Goal: Task Accomplishment & Management: Complete application form

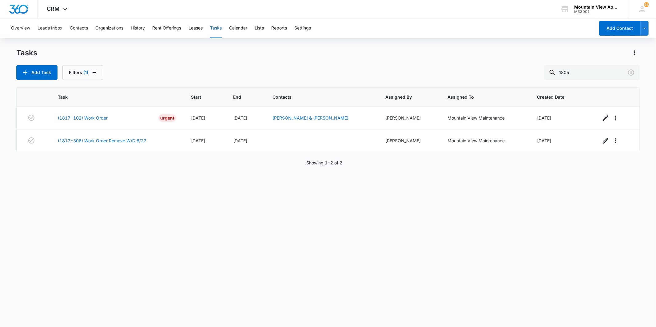
type input "1805"
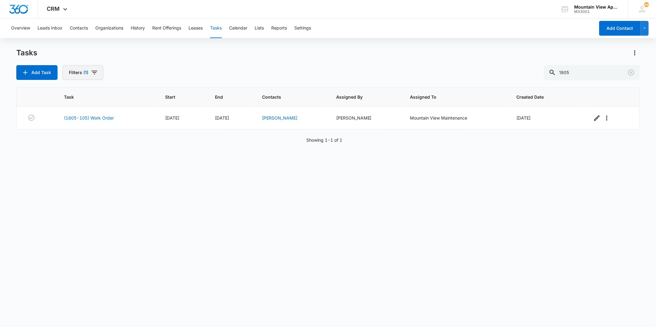
click at [93, 76] on button "Filters (1)" at bounding box center [82, 72] width 41 height 15
click at [90, 146] on label "Complete" at bounding box center [105, 146] width 71 height 6
click at [70, 146] on input "Complete" at bounding box center [70, 146] width 0 height 0
radio input "false"
radio input "true"
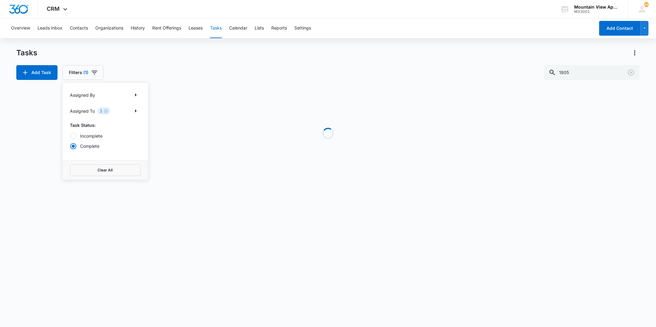
click at [125, 65] on div "Add Task Filters (1) Assigned By Assigned To 1 Task Status: Incomplete Complete…" at bounding box center [327, 72] width 623 height 15
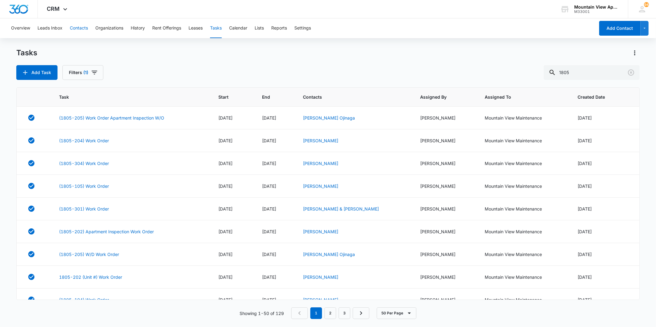
click at [79, 34] on button "Contacts" at bounding box center [79, 28] width 18 height 20
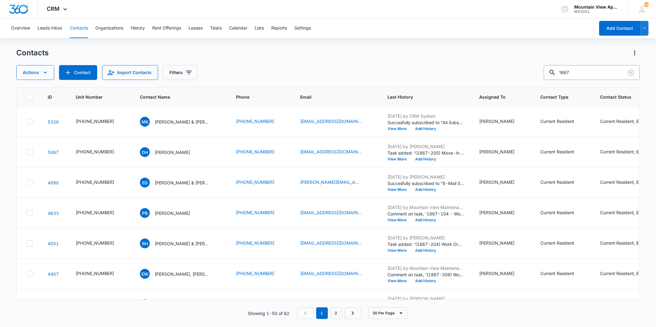
scroll to position [649, 0]
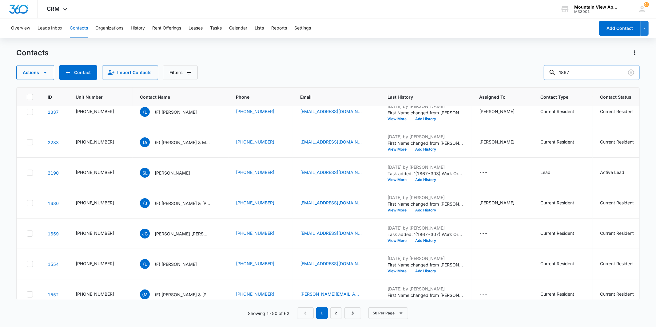
click at [577, 73] on input "1867" at bounding box center [592, 72] width 96 height 15
type input "1805"
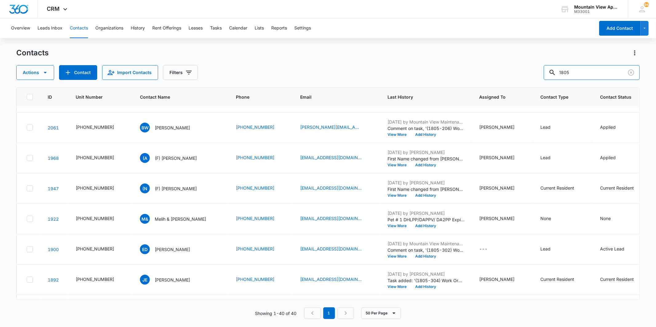
scroll to position [820, 0]
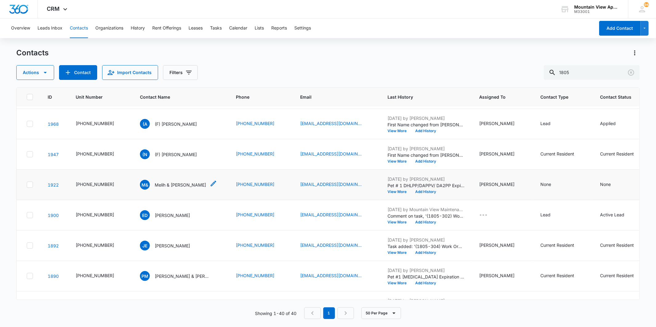
click at [164, 185] on p "Melih & [PERSON_NAME]" at bounding box center [180, 185] width 51 height 6
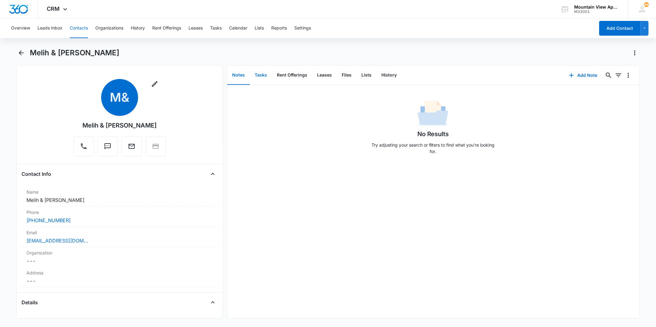
click at [265, 74] on button "Tasks" at bounding box center [261, 75] width 22 height 19
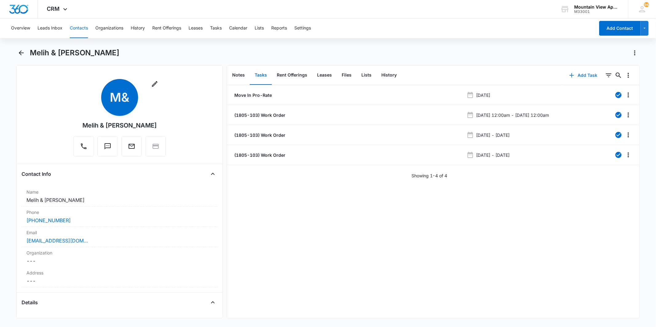
click at [582, 72] on button "Add Task" at bounding box center [583, 75] width 41 height 15
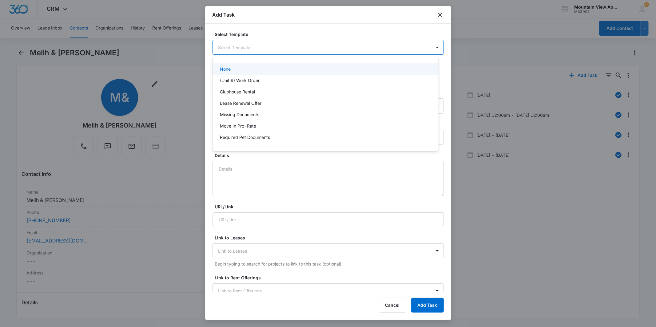
click at [282, 45] on body "CRM Apps Reputation Websites Forms CRM Email Social Content Ads Intelligence Fi…" at bounding box center [328, 163] width 656 height 327
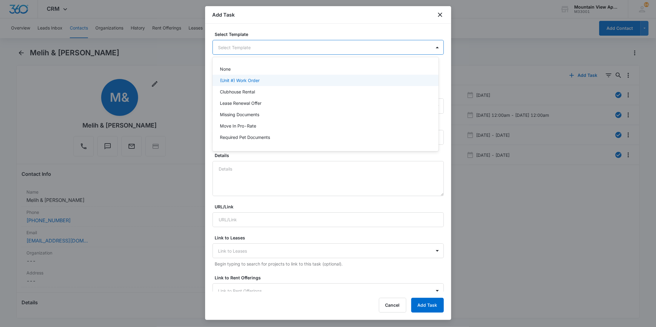
click at [277, 80] on div "(Unit #) Work Order" at bounding box center [325, 80] width 210 height 6
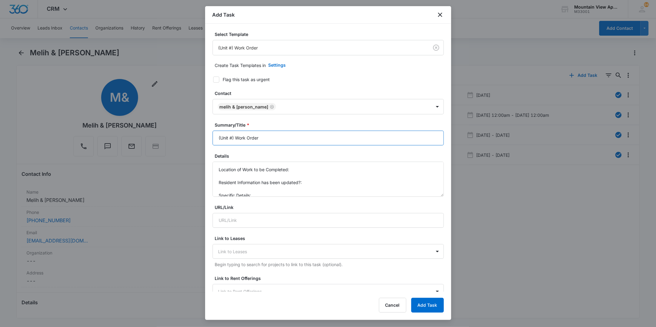
click at [231, 136] on input "(Unit #) Work Order" at bounding box center [327, 138] width 231 height 15
type input "(1805-103) Work Order"
click at [305, 169] on textarea "Location of Work to be Completed: Resident Information has been updated?: Speci…" at bounding box center [327, 179] width 231 height 35
click at [287, 196] on textarea "Location of Work to be Completed: Kitchen Resident Information has been updated…" at bounding box center [327, 179] width 231 height 35
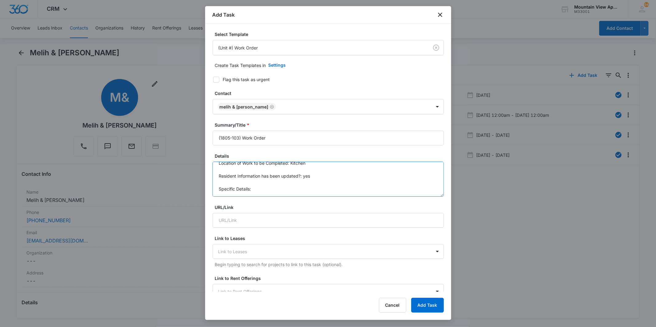
click at [349, 181] on textarea "Location of Work to be Completed: Kitchen Resident Information has been updated…" at bounding box center [327, 179] width 231 height 35
click at [328, 170] on textarea "Location of Work to be Completed: Kitchen Resident Information has been updated…" at bounding box center [327, 179] width 231 height 35
click at [309, 188] on textarea "Location of Work to be Completed: Kitchen & Bathroom Resident Information has b…" at bounding box center [327, 179] width 231 height 35
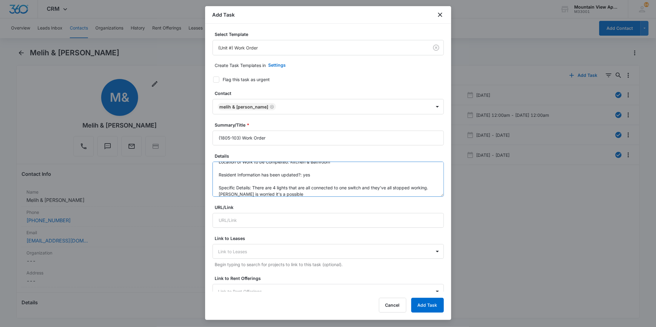
scroll to position [13, 0]
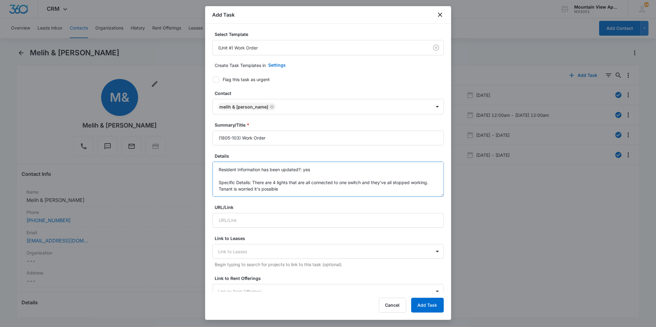
click at [311, 191] on textarea "Location of Work to be Completed: Kitchen & Bathroom Resident Information has b…" at bounding box center [327, 179] width 231 height 35
click at [361, 188] on textarea "Location of Work to be Completed: Kitchen & Bathroom Resident Information has b…" at bounding box center [327, 179] width 231 height 35
type textarea "Location of Work to be Completed: Kitchen & Bathroom Resident Information has b…"
click at [217, 78] on icon at bounding box center [216, 79] width 4 height 3
click at [213, 78] on input "Flag this task as urgent" at bounding box center [211, 79] width 4 height 4
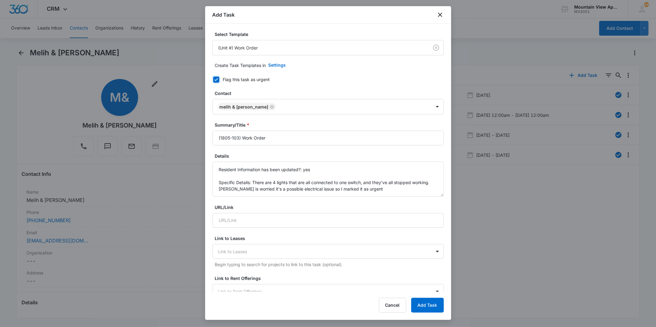
checkbox input "true"
click at [403, 195] on textarea "Location of Work to be Completed: Kitchen & Bathroom Resident Information has b…" at bounding box center [327, 179] width 231 height 35
click at [334, 184] on textarea "Location of Work to be Completed: Kitchen & Bathroom Resident Information has b…" at bounding box center [327, 179] width 231 height 35
click at [405, 189] on textarea "Location of Work to be Completed: Kitchen & Bathroom Resident Information has b…" at bounding box center [327, 179] width 231 height 35
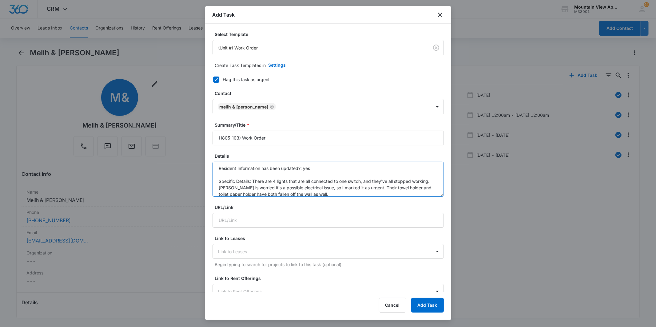
click at [387, 186] on textarea "Location of Work to be Completed: Kitchen & Bathroom Resident Information has b…" at bounding box center [327, 179] width 231 height 35
click at [386, 187] on textarea "Location of Work to be Completed: Kitchen & Bathroom Resident Information has b…" at bounding box center [327, 179] width 231 height 35
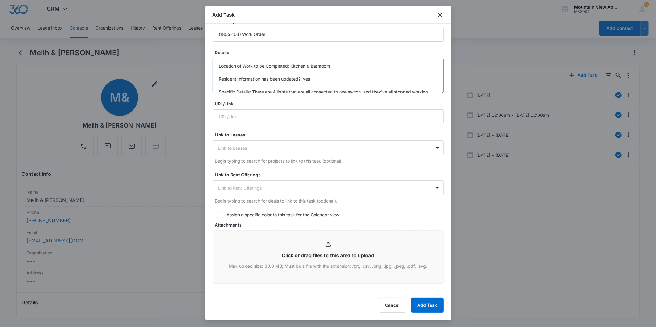
scroll to position [285, 0]
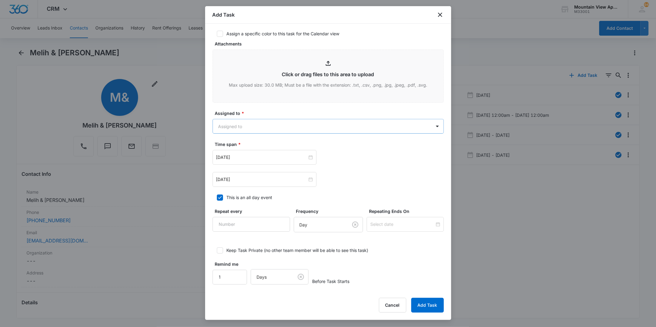
type textarea "Location of Work to be Completed: Kitchen & Bathroom Resident Information has b…"
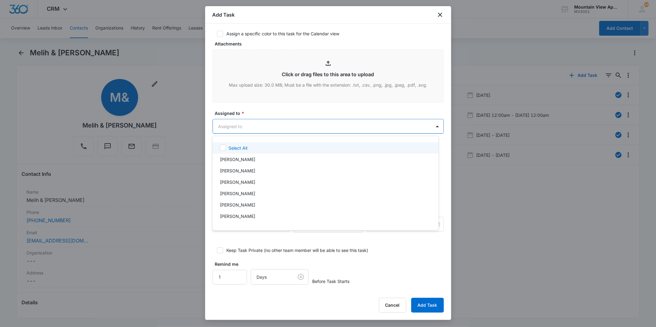
click at [296, 130] on body "CRM Apps Reputation Websites Forms CRM Email Social Content Ads Intelligence Fi…" at bounding box center [328, 163] width 656 height 327
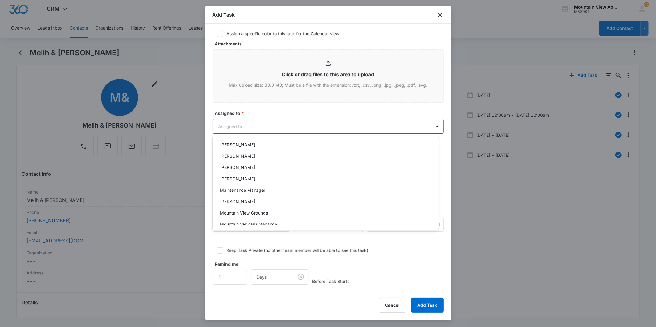
scroll to position [134, 0]
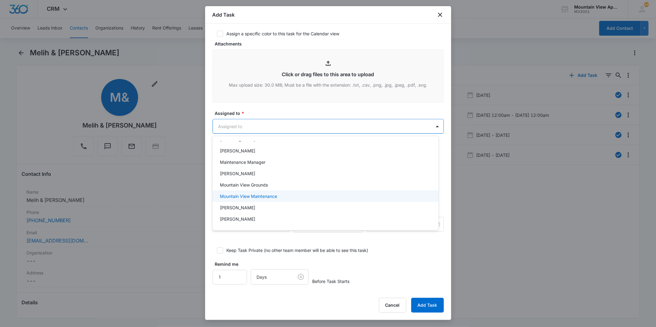
click at [305, 196] on div "Mountain View Maintenance" at bounding box center [325, 196] width 210 height 6
drag, startPoint x: 311, startPoint y: 129, endPoint x: 309, endPoint y: 139, distance: 9.8
click at [311, 129] on div at bounding box center [328, 163] width 656 height 327
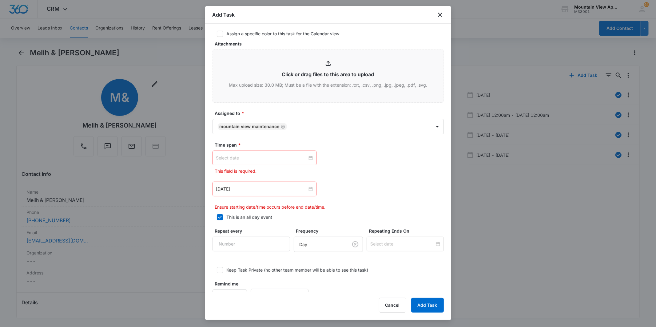
click at [307, 157] on div at bounding box center [264, 158] width 97 height 7
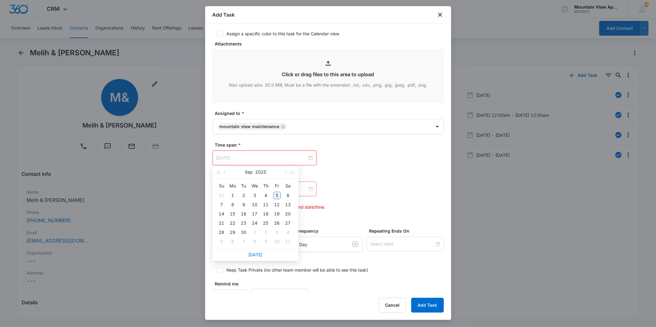
type input "[DATE]"
click at [275, 192] on div "5" at bounding box center [276, 195] width 7 height 7
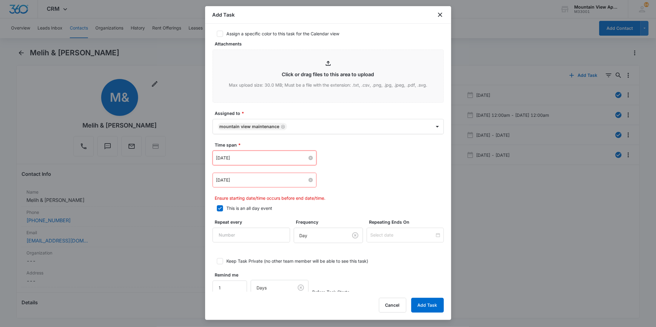
click at [303, 183] on input "[DATE]" at bounding box center [261, 180] width 91 height 7
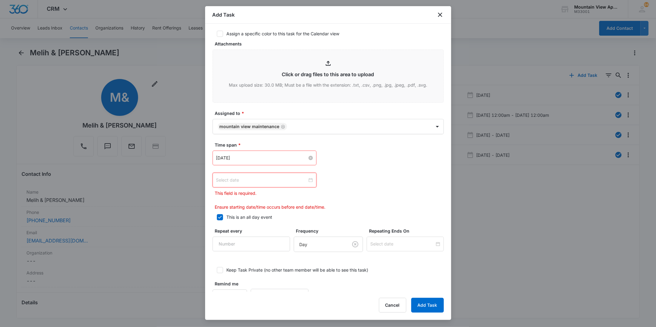
click at [307, 180] on div at bounding box center [264, 180] width 97 height 7
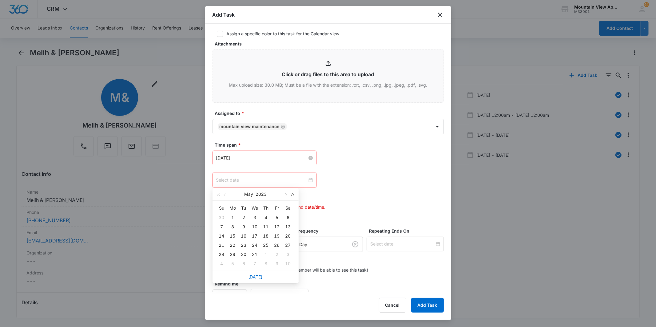
click at [293, 194] on span "button" at bounding box center [292, 194] width 3 height 3
click at [284, 198] on button "button" at bounding box center [285, 194] width 7 height 12
click at [285, 196] on button "button" at bounding box center [285, 194] width 7 height 12
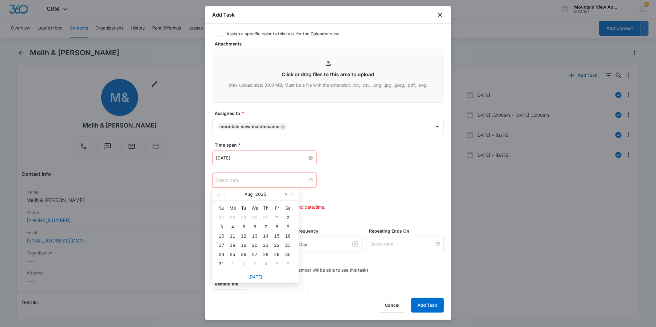
click at [285, 196] on button "button" at bounding box center [285, 194] width 7 height 12
type input "[DATE]"
click at [241, 227] on div "9" at bounding box center [243, 226] width 7 height 7
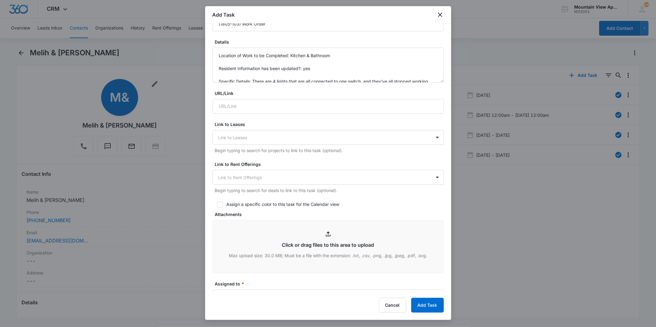
scroll to position [0, 0]
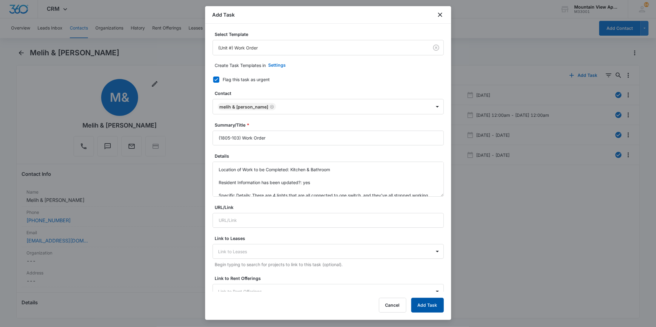
drag, startPoint x: 419, startPoint y: 305, endPoint x: 419, endPoint y: 309, distance: 3.7
click at [419, 309] on button "Add Task" at bounding box center [427, 305] width 33 height 15
